Goal: Transaction & Acquisition: Obtain resource

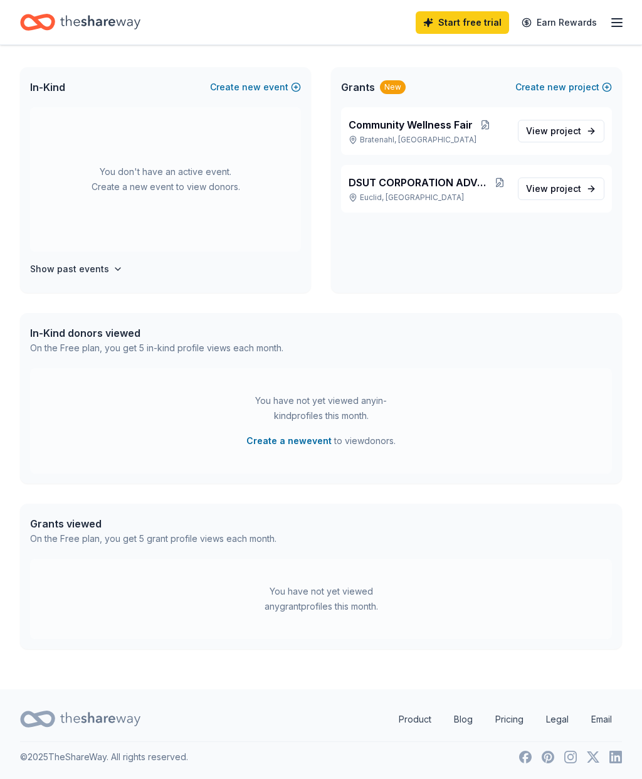
scroll to position [64, 0]
click at [555, 186] on span "project" at bounding box center [566, 188] width 31 height 11
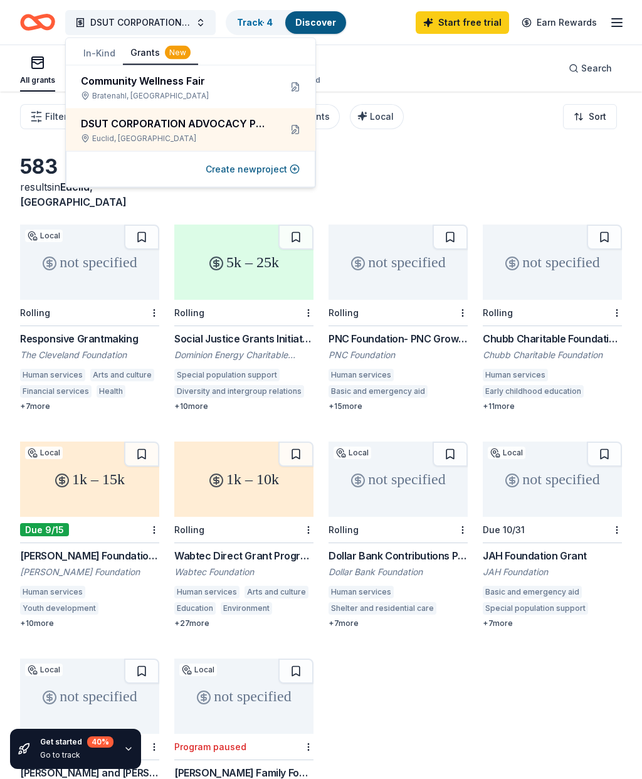
click at [279, 348] on div "Social Justice Grants Initiative - Community Grants Dominion Energy Charitable …" at bounding box center [243, 371] width 139 height 80
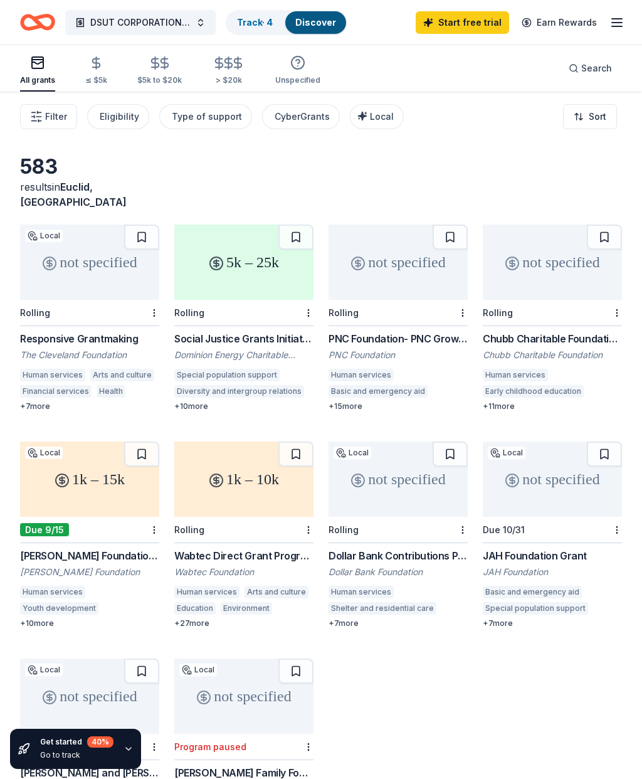
click at [393, 452] on div "not specified" at bounding box center [398, 479] width 139 height 75
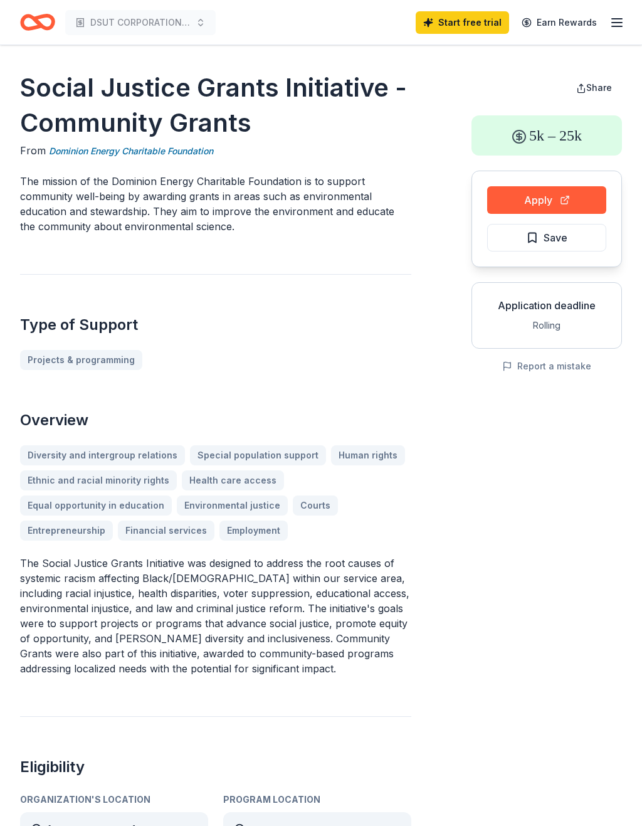
click at [558, 196] on button "Apply" at bounding box center [547, 200] width 119 height 28
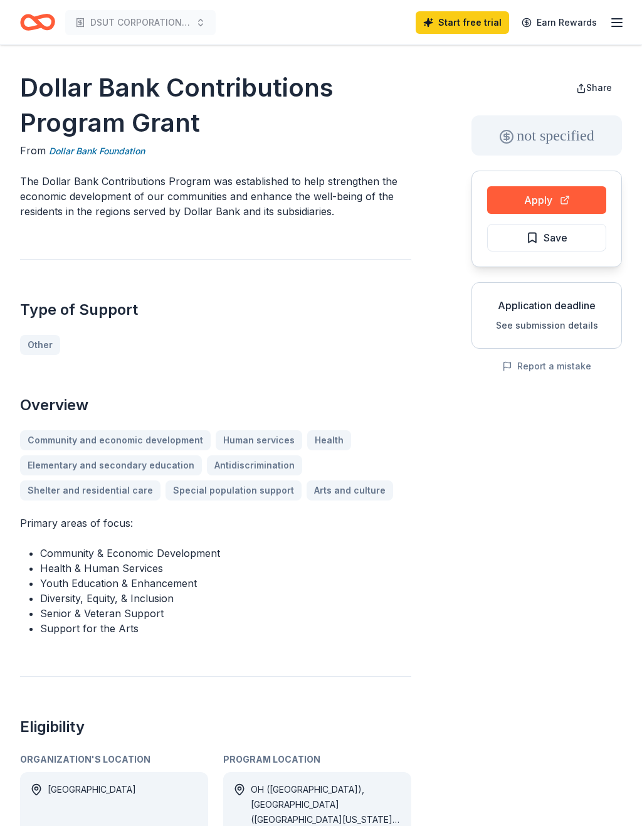
click at [539, 191] on button "Apply" at bounding box center [547, 200] width 119 height 28
